Goal: Transaction & Acquisition: Purchase product/service

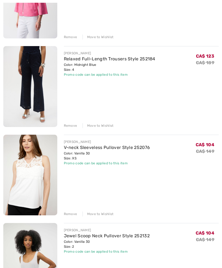
click at [71, 216] on div "Remove" at bounding box center [70, 214] width 13 height 5
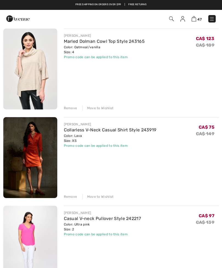
scroll to position [2884, 0]
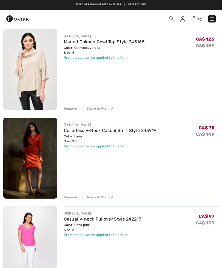
click at [67, 109] on div "Remove" at bounding box center [70, 108] width 13 height 5
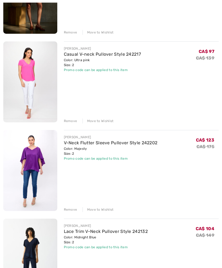
scroll to position [2960, 0]
click at [75, 145] on link "V-Neck Flutter Sleeve Pullover Style 242202" at bounding box center [111, 142] width 94 height 5
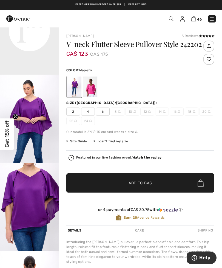
click at [91, 86] on div at bounding box center [90, 87] width 14 height 21
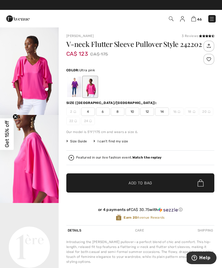
click at [194, 19] on img at bounding box center [194, 18] width 5 height 5
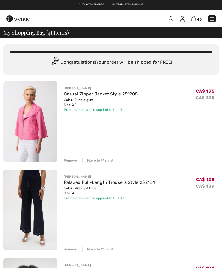
checkbox input "true"
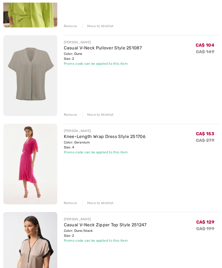
scroll to position [1819, 0]
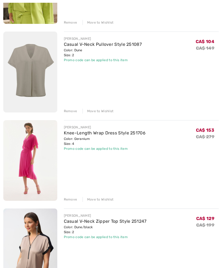
click at [75, 134] on link "Knee-Length Wrap Dress Style 251706" at bounding box center [105, 132] width 82 height 5
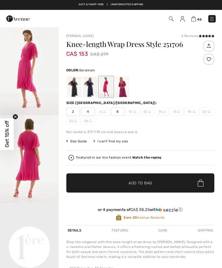
checkbox input "true"
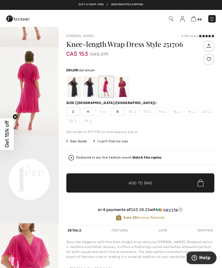
scroll to position [74, 0]
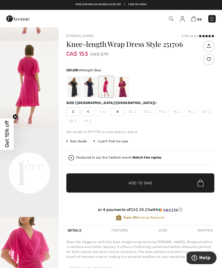
click at [90, 86] on div at bounding box center [90, 87] width 14 height 21
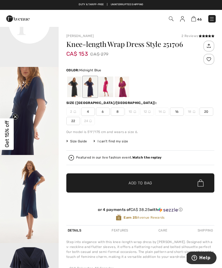
scroll to position [242, 0]
click at [74, 87] on div at bounding box center [74, 87] width 14 height 21
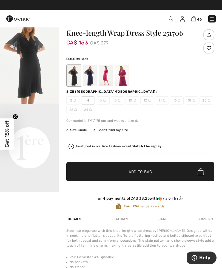
scroll to position [0, 0]
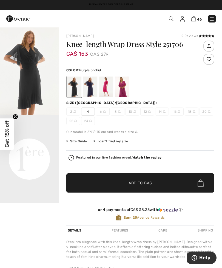
click at [123, 88] on div at bounding box center [122, 87] width 14 height 21
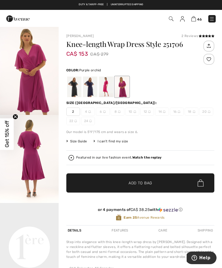
click at [196, 20] on img at bounding box center [194, 18] width 5 height 5
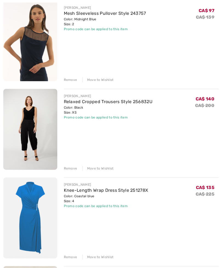
scroll to position [1063, 0]
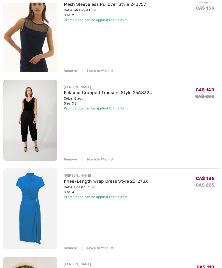
click at [77, 94] on link "Relaxed Cropped Trousers Style 256832U" at bounding box center [108, 92] width 89 height 5
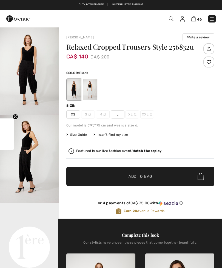
checkbox input "true"
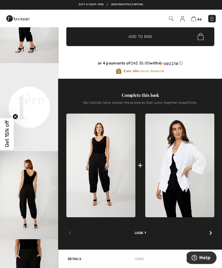
scroll to position [140, 0]
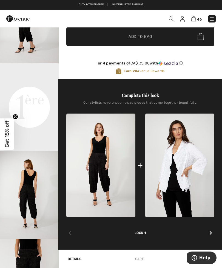
click at [210, 235] on icon at bounding box center [211, 233] width 3 height 4
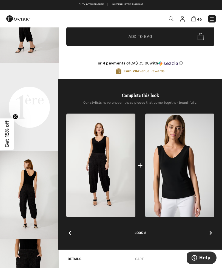
click at [209, 233] on div at bounding box center [210, 233] width 7 height 11
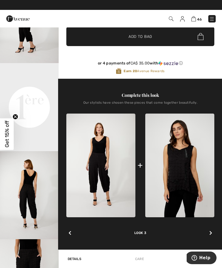
click at [207, 234] on div at bounding box center [210, 233] width 7 height 11
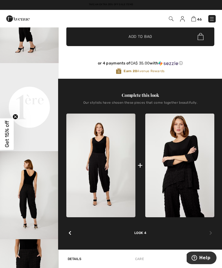
click at [180, 176] on img at bounding box center [179, 166] width 69 height 104
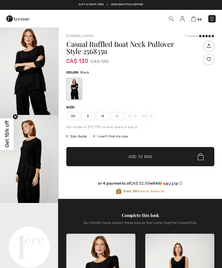
checkbox input "true"
click at [73, 116] on span "XS" at bounding box center [73, 116] width 14 height 8
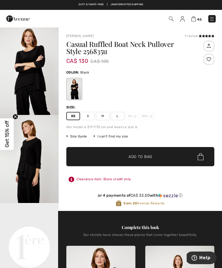
click at [118, 155] on span "✔ Added to Bag" at bounding box center [132, 157] width 33 height 6
click at [192, 21] on img at bounding box center [194, 18] width 5 height 5
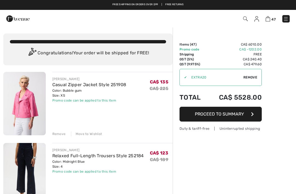
click at [222, 22] on img at bounding box center [285, 18] width 5 height 5
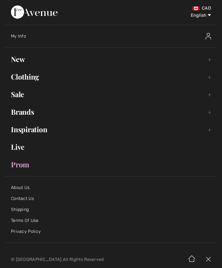
click at [24, 65] on link "New Toggle submenu" at bounding box center [110, 59] width 211 height 12
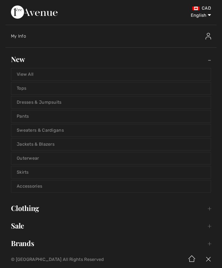
click at [29, 75] on link "View All" at bounding box center [111, 74] width 200 height 12
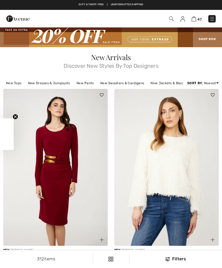
checkbox input "true"
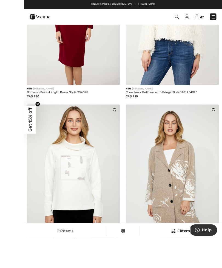
scroll to position [190, 0]
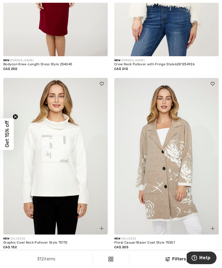
click at [4, 255] on span at bounding box center [5, 254] width 4 height 4
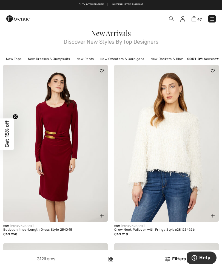
scroll to position [0, 0]
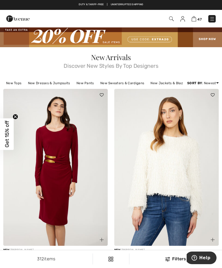
click at [212, 20] on img at bounding box center [212, 18] width 5 height 5
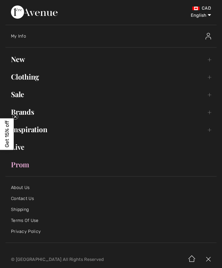
click at [22, 96] on link "Sale Toggle submenu" at bounding box center [110, 94] width 211 height 12
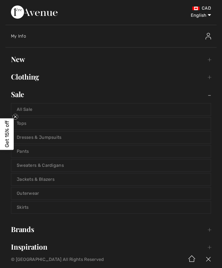
click at [35, 112] on link "All Sale" at bounding box center [111, 109] width 200 height 12
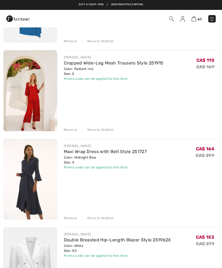
scroll to position [1267, 0]
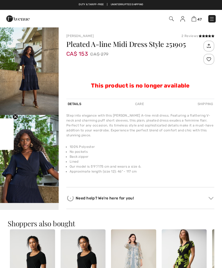
checkbox input "true"
